Goal: Information Seeking & Learning: Check status

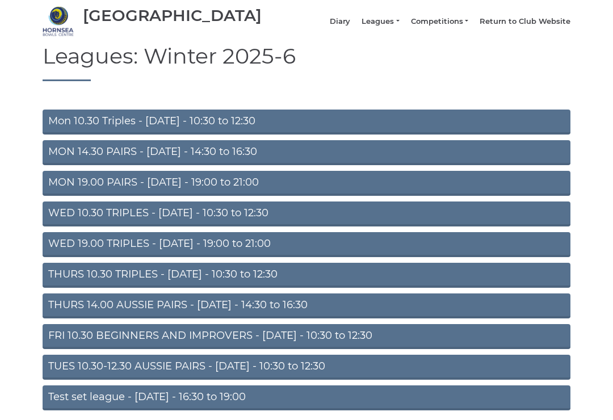
scroll to position [76, 0]
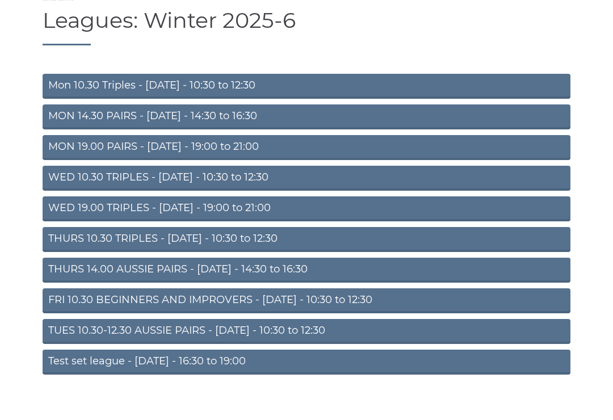
click at [212, 273] on link "THURS 14.00 AUSSIE PAIRS - Thursday - 14:30 to 16:30" at bounding box center [307, 270] width 528 height 25
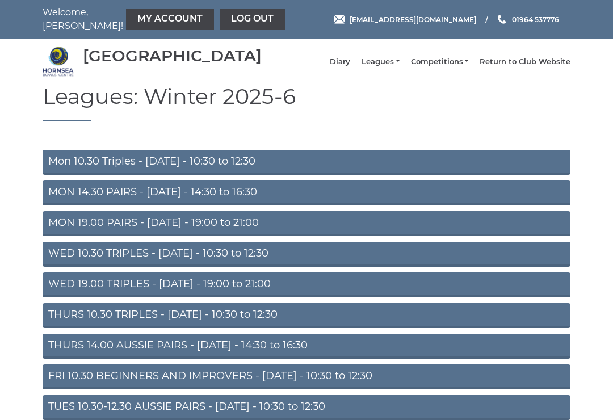
scroll to position [94, 0]
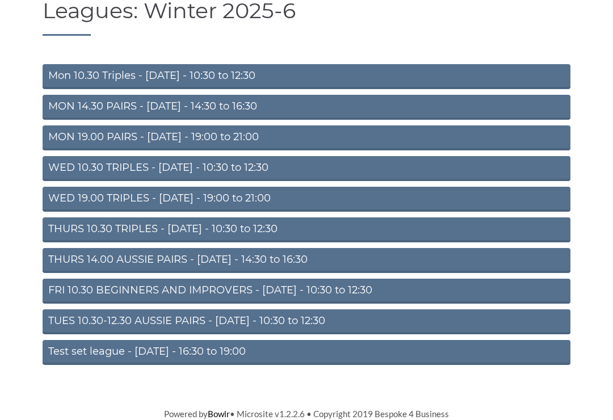
click at [211, 136] on link "MON 19.00 PAIRS - [DATE] - 19:00 to 21:00" at bounding box center [307, 137] width 528 height 25
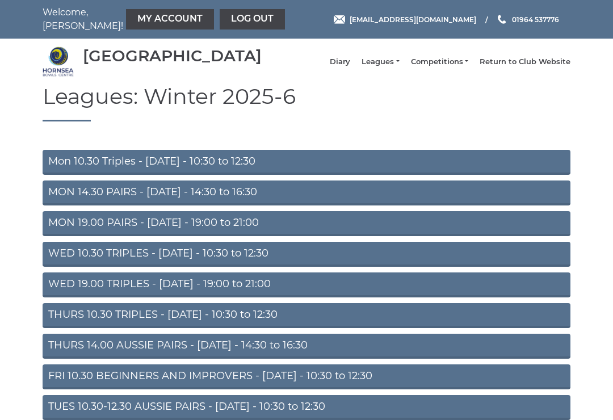
scroll to position [94, 0]
